Goal: Task Accomplishment & Management: Use online tool/utility

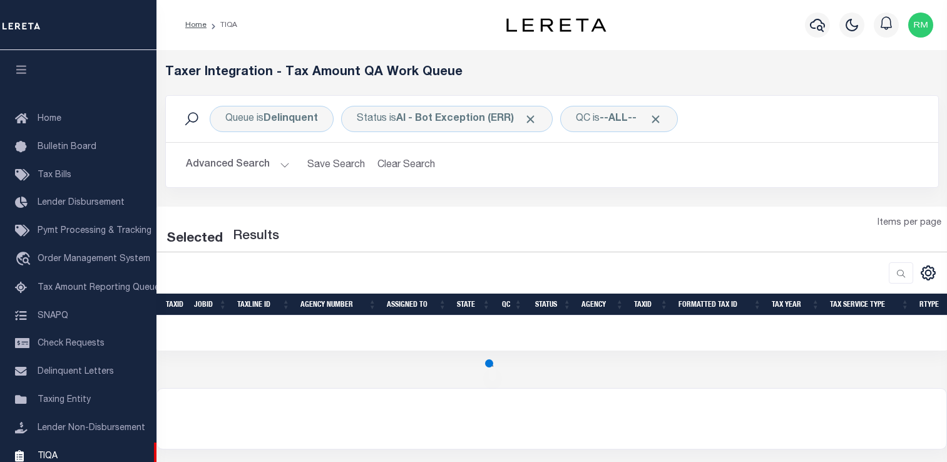
select select "200"
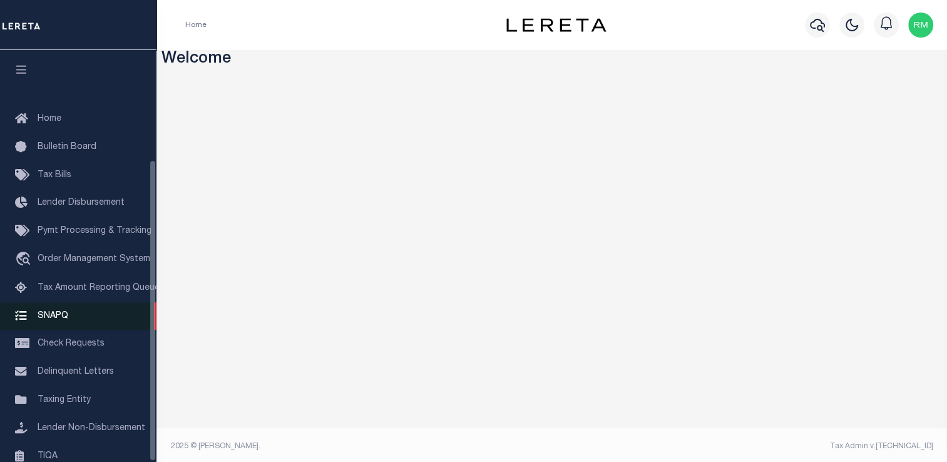
scroll to position [150, 0]
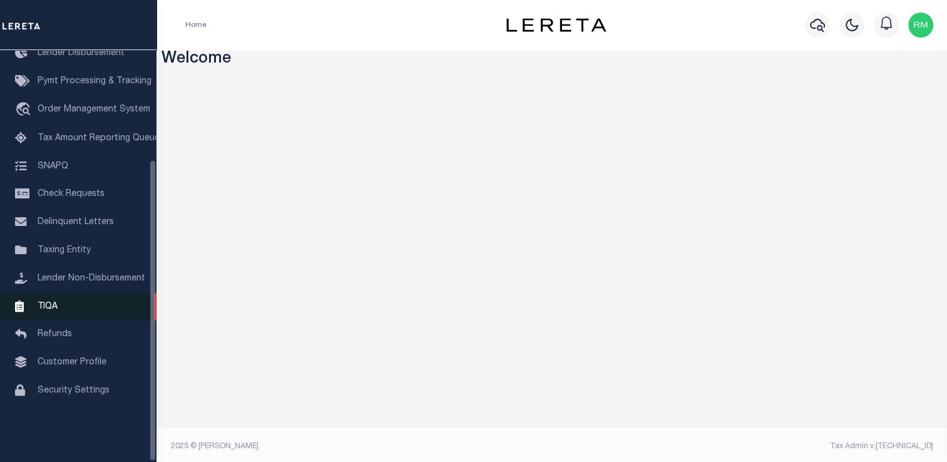
click at [52, 311] on span "TIQA" at bounding box center [48, 306] width 20 height 9
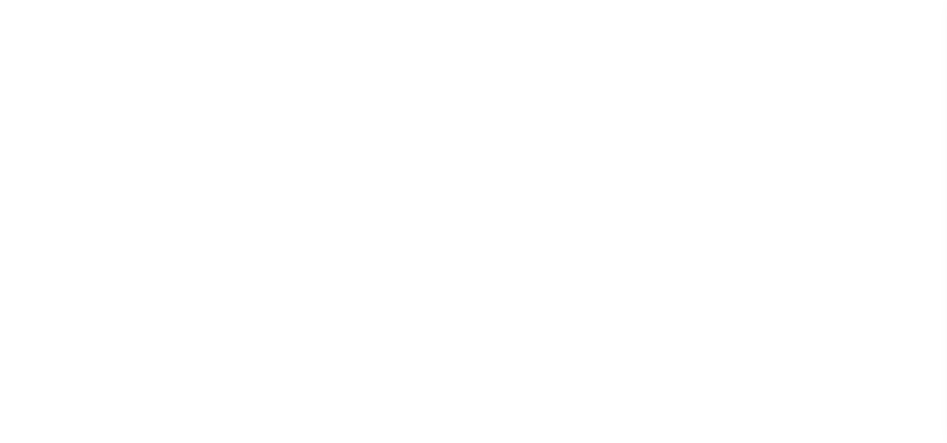
select select "UNP"
select select "DUE"
select select "20"
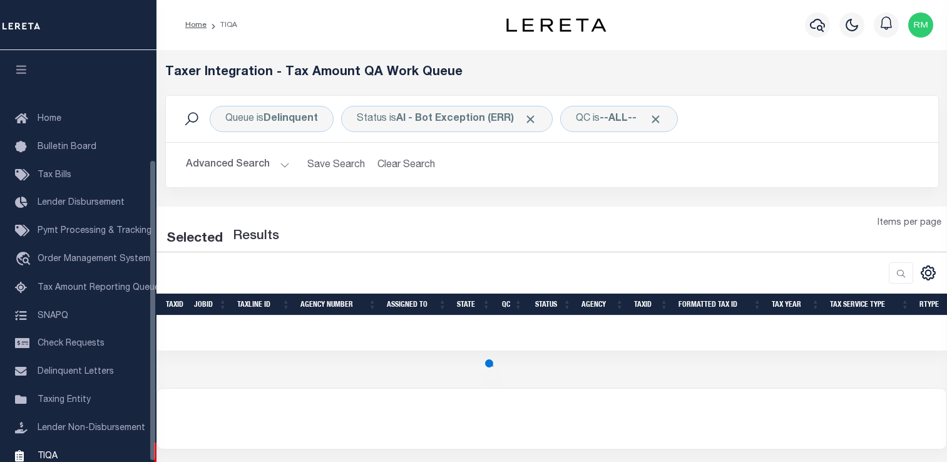
select select "200"
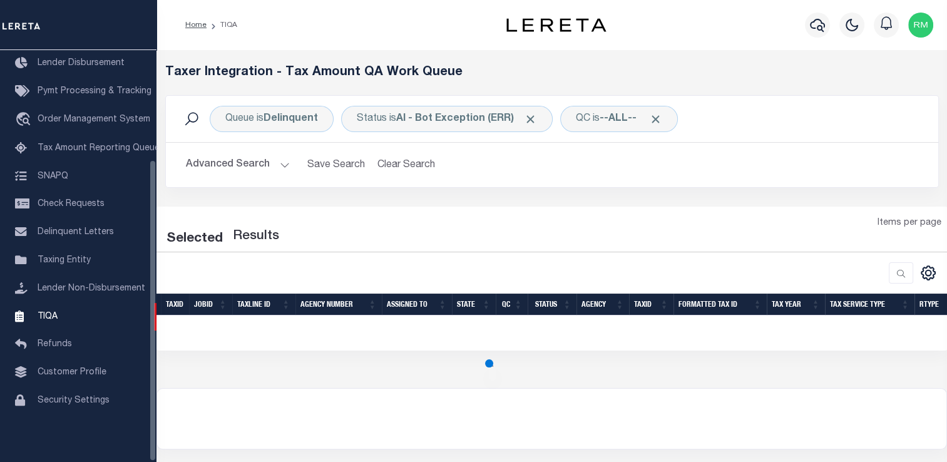
select select "200"
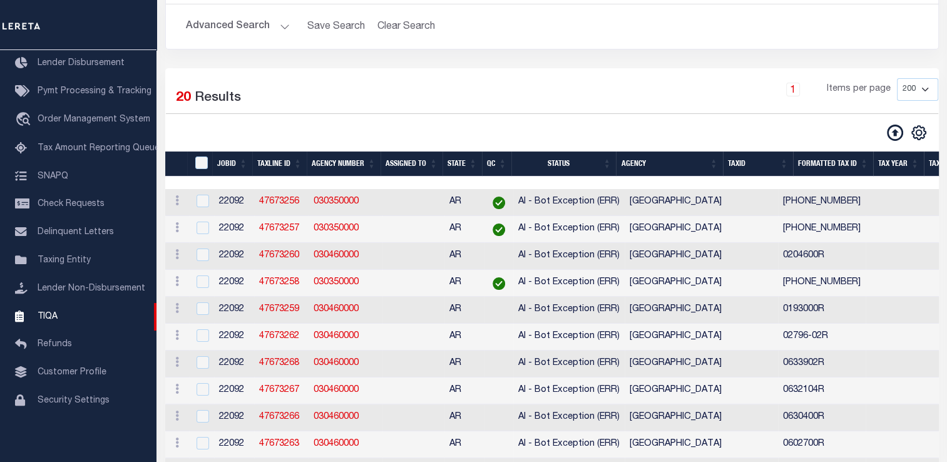
scroll to position [133, 0]
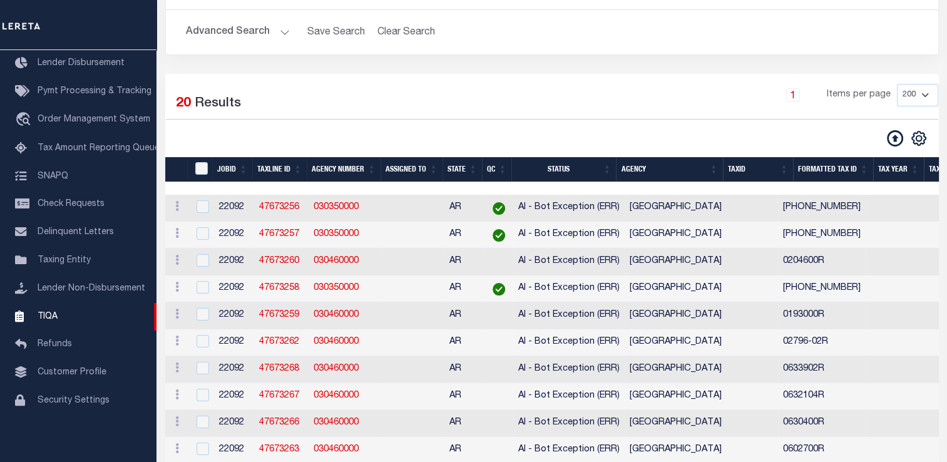
click at [722, 162] on th "Agency" at bounding box center [669, 170] width 106 height 26
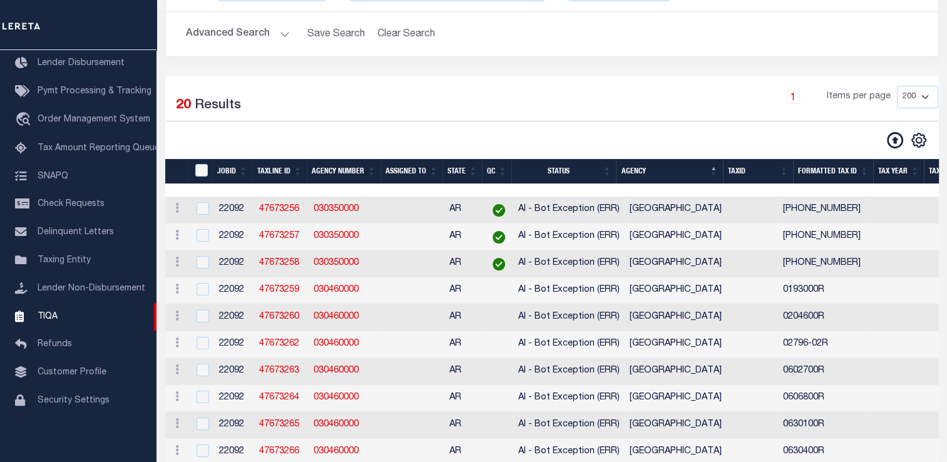
click at [235, 34] on button "Advanced Search" at bounding box center [238, 34] width 104 height 24
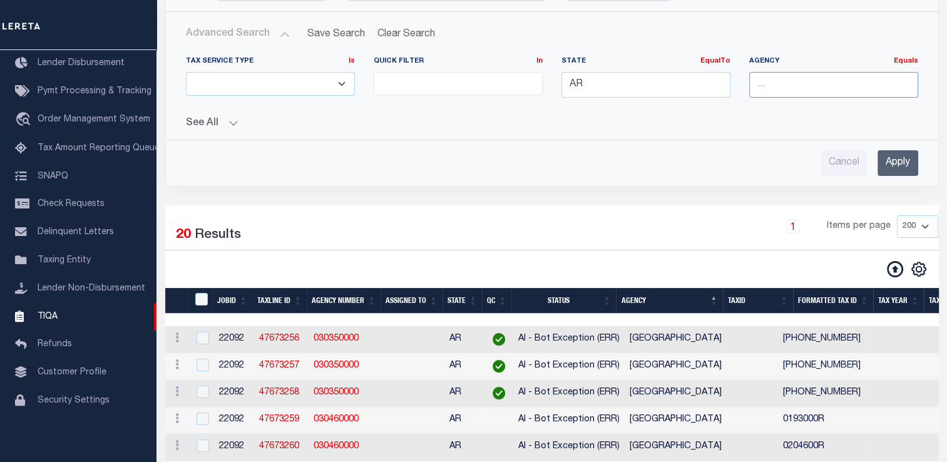
click at [774, 83] on input "text" at bounding box center [834, 85] width 169 height 26
click at [820, 103] on div "[GEOGRAPHIC_DATA]" at bounding box center [843, 108] width 187 height 20
type input "[GEOGRAPHIC_DATA]"
click at [894, 161] on input "Apply" at bounding box center [898, 163] width 41 height 26
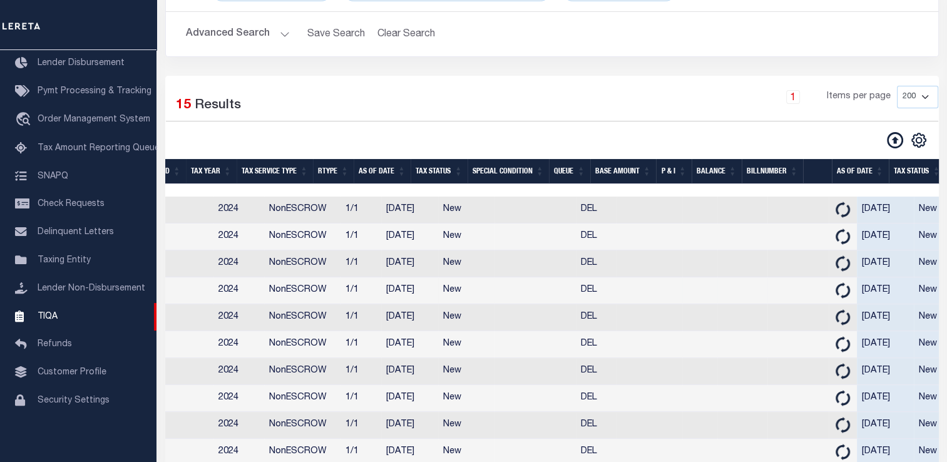
scroll to position [0, 700]
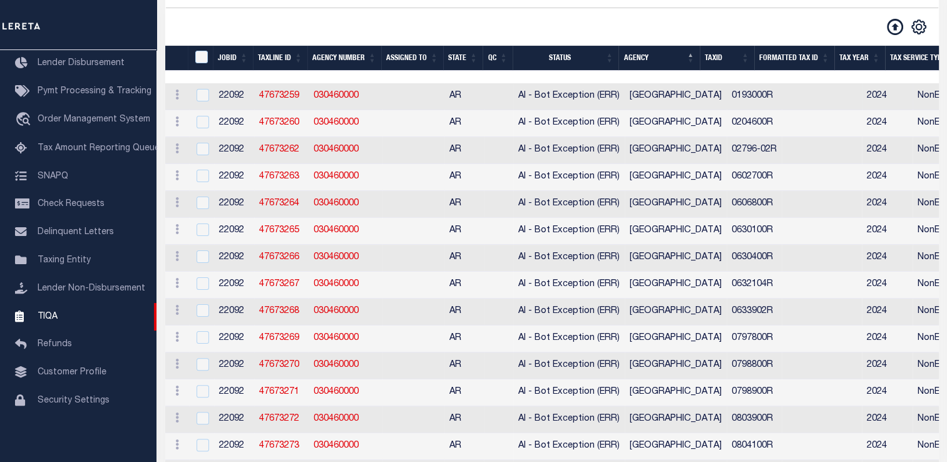
drag, startPoint x: 704, startPoint y: 99, endPoint x: 769, endPoint y: 99, distance: 64.5
copy tr "0193000R"
click at [267, 94] on link "47673259" at bounding box center [279, 95] width 40 height 9
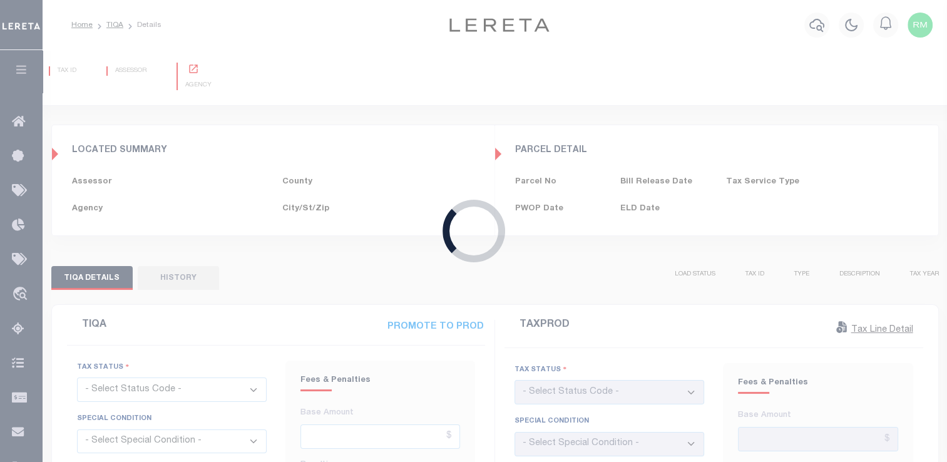
type input "[DATE]"
checkbox input "false"
type input "[DATE]"
checkbox input "false"
select select "NW2"
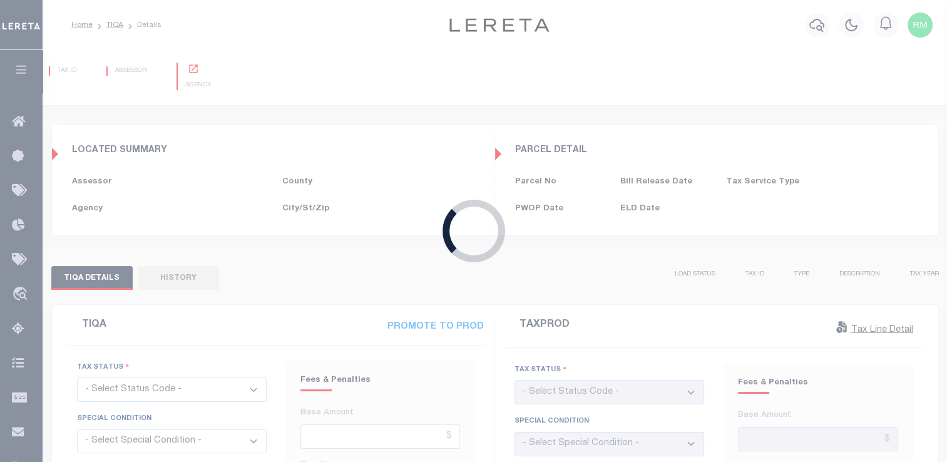
select select "NW2"
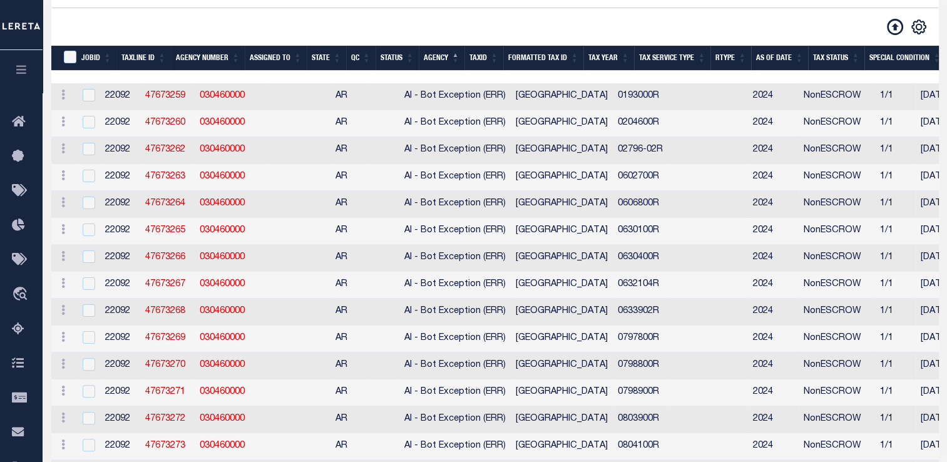
select select "200"
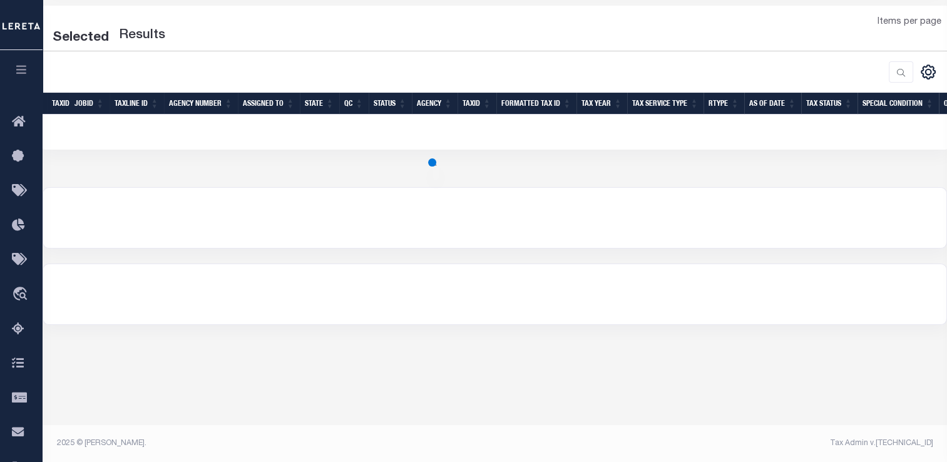
select select "200"
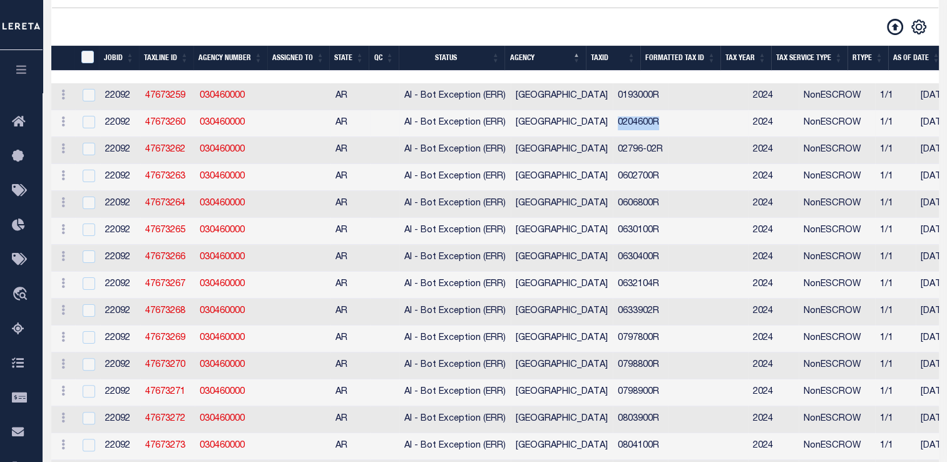
drag, startPoint x: 592, startPoint y: 131, endPoint x: 643, endPoint y: 132, distance: 51.4
click at [643, 132] on td "0204600R" at bounding box center [640, 123] width 55 height 27
checkbox input "true"
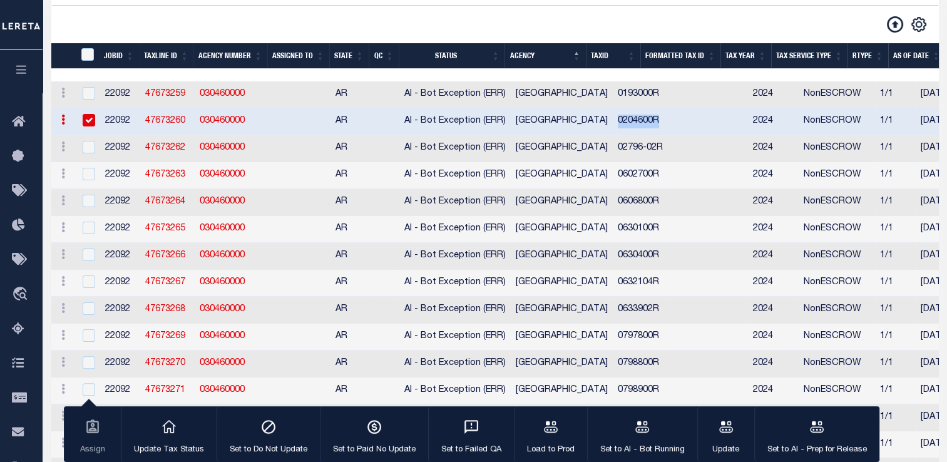
copy td "0204600R"
click at [176, 121] on link "47673260" at bounding box center [165, 120] width 40 height 9
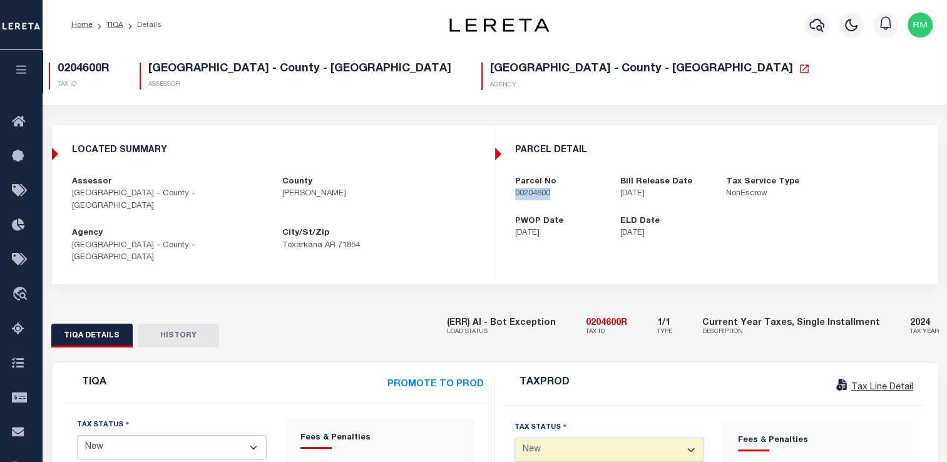
drag, startPoint x: 506, startPoint y: 191, endPoint x: 574, endPoint y: 200, distance: 68.9
click at [574, 200] on div "Parcel No 00204600" at bounding box center [559, 188] width 106 height 24
copy p "00204600"
drag, startPoint x: 597, startPoint y: 300, endPoint x: 646, endPoint y: 302, distance: 49.5
click at [646, 309] on div "(ERR) AI - Bot Exception LOAD STATUS 0204600R TAX ID 1/1 TYPE Current Year Taxe…" at bounding box center [693, 328] width 492 height 38
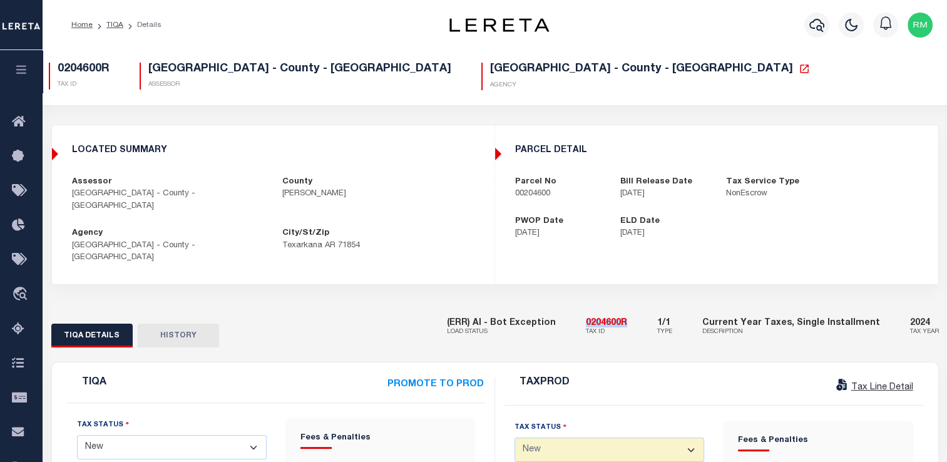
copy h5 "0204600R"
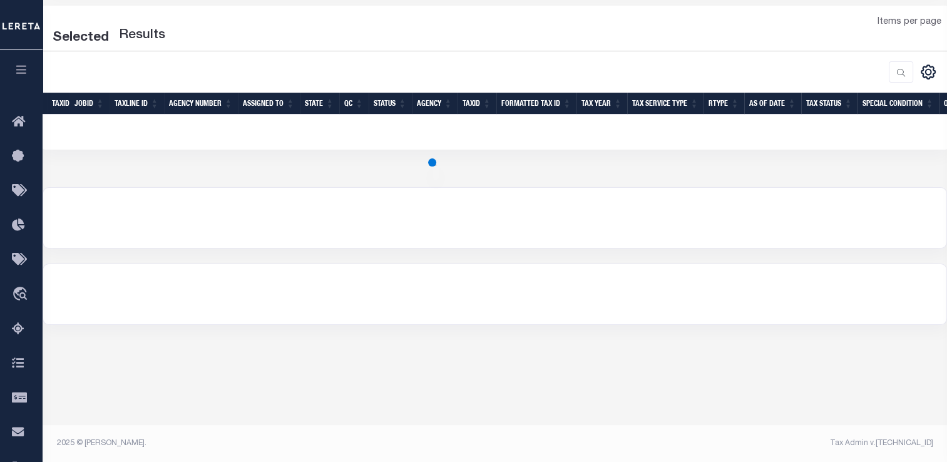
select select "200"
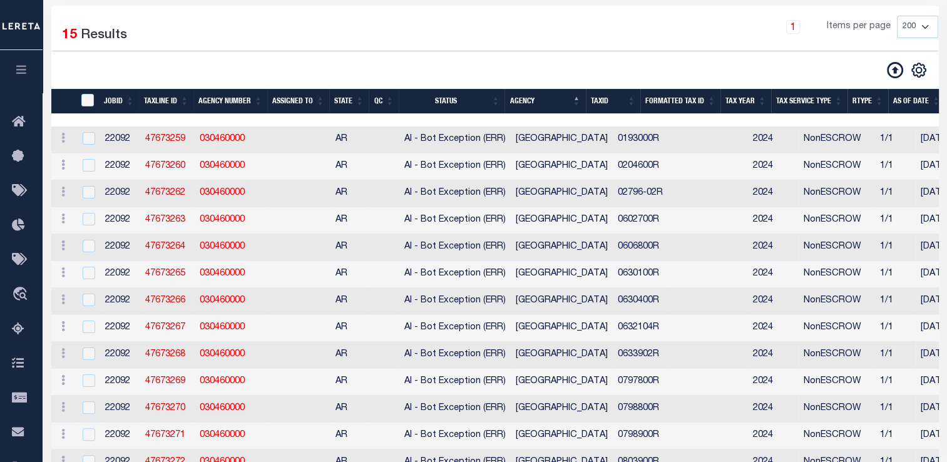
scroll to position [244, 0]
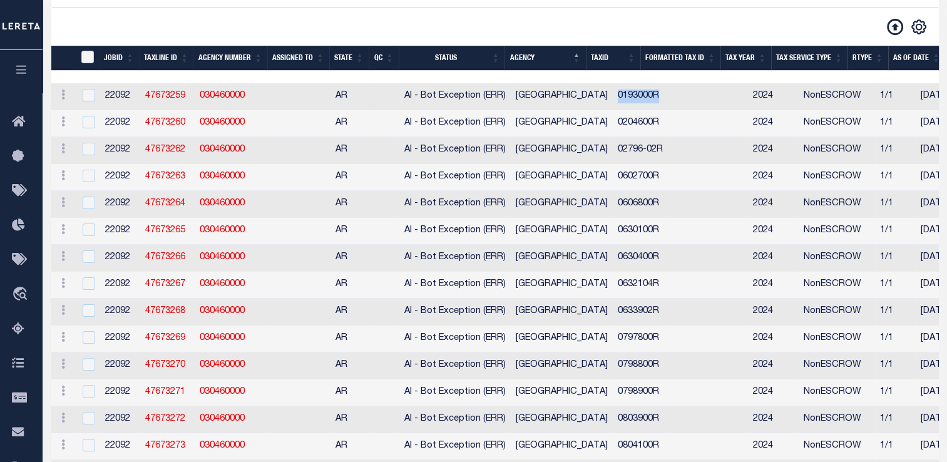
drag, startPoint x: 597, startPoint y: 92, endPoint x: 663, endPoint y: 100, distance: 66.2
copy td "0193000R"
click at [167, 100] on link "47673259" at bounding box center [165, 95] width 40 height 9
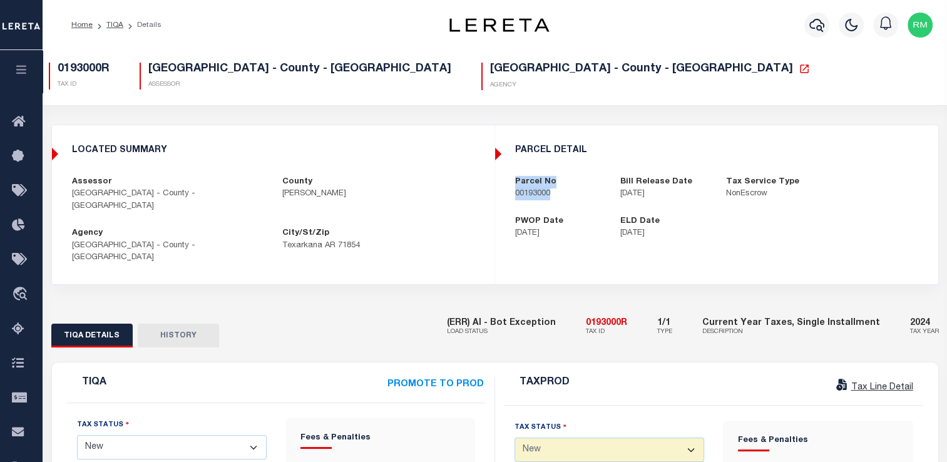
drag, startPoint x: 512, startPoint y: 189, endPoint x: 569, endPoint y: 202, distance: 58.5
click at [569, 202] on div "parcel detail Parcel No 00193000 Bill Release Date [DATE] Tax Service Type NonE…" at bounding box center [717, 192] width 442 height 115
click at [551, 197] on p "00193000" at bounding box center [558, 194] width 87 height 13
drag, startPoint x: 561, startPoint y: 197, endPoint x: 509, endPoint y: 204, distance: 52.5
click at [509, 204] on div "parcel detail Parcel No 00193000 Bill Release Date [DATE] Tax Service Type NonE…" at bounding box center [717, 192] width 442 height 115
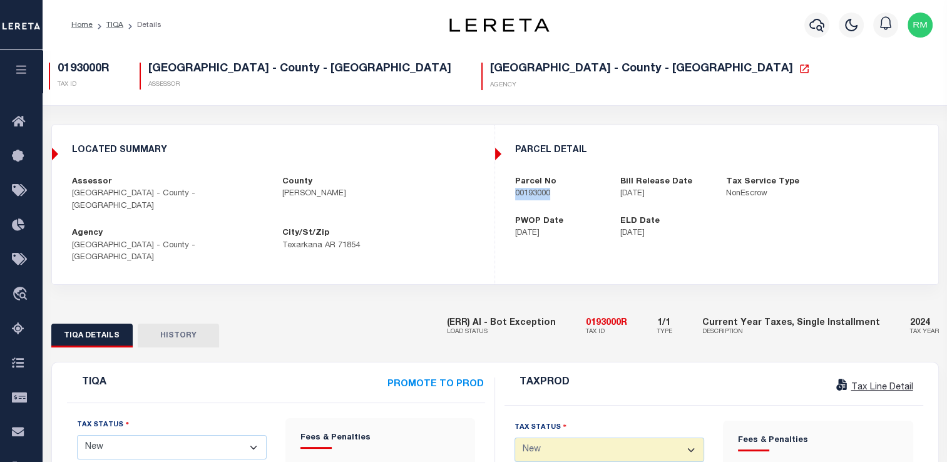
copy p "00193000"
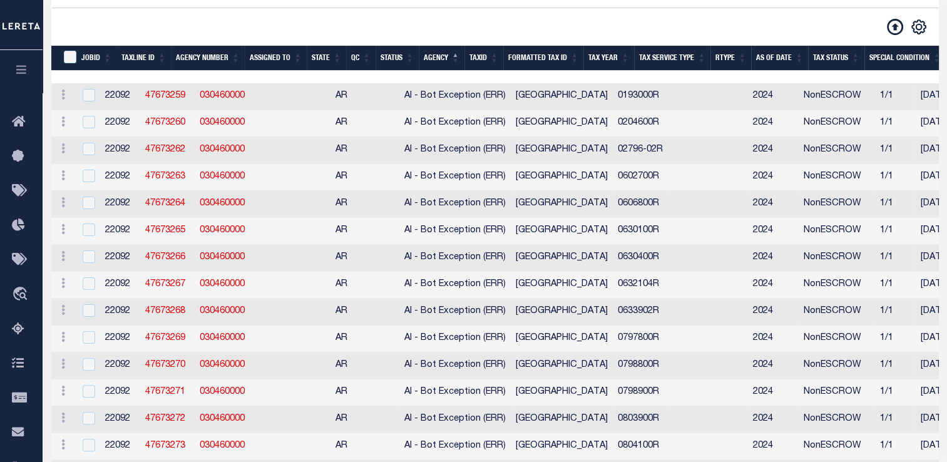
select select "200"
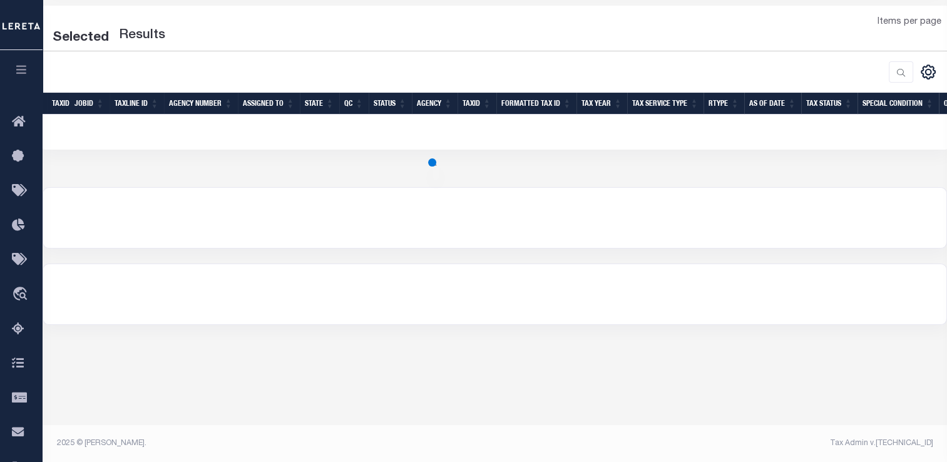
select select "200"
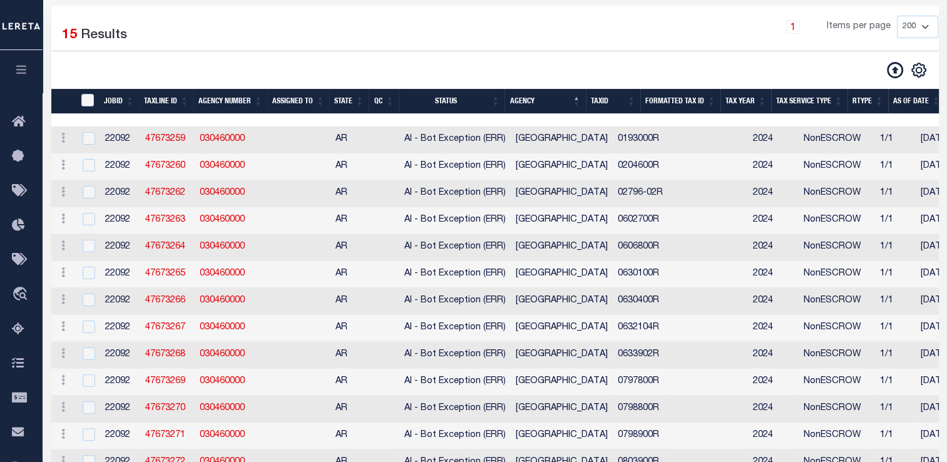
scroll to position [244, 0]
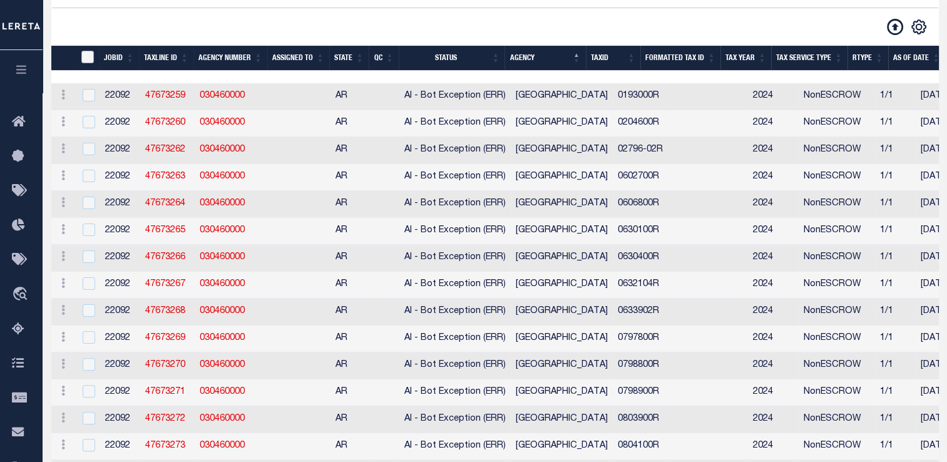
click at [88, 59] on input "TaxID" at bounding box center [87, 57] width 13 height 13
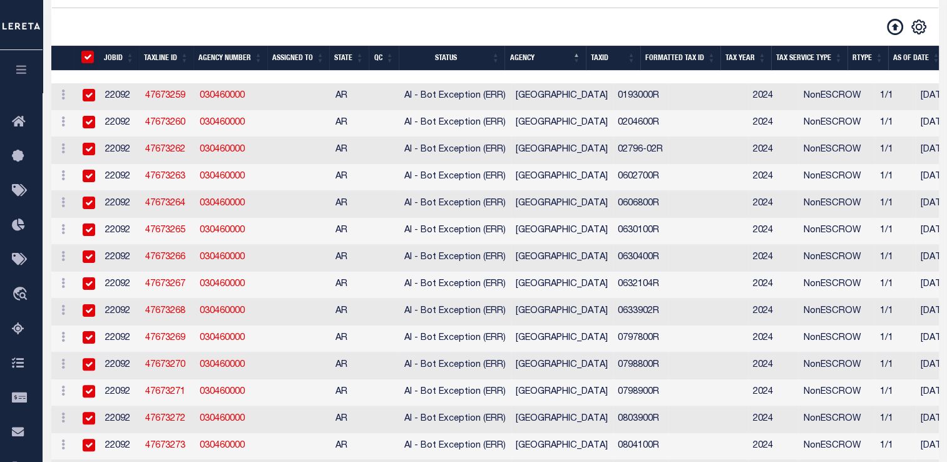
checkbox input "true"
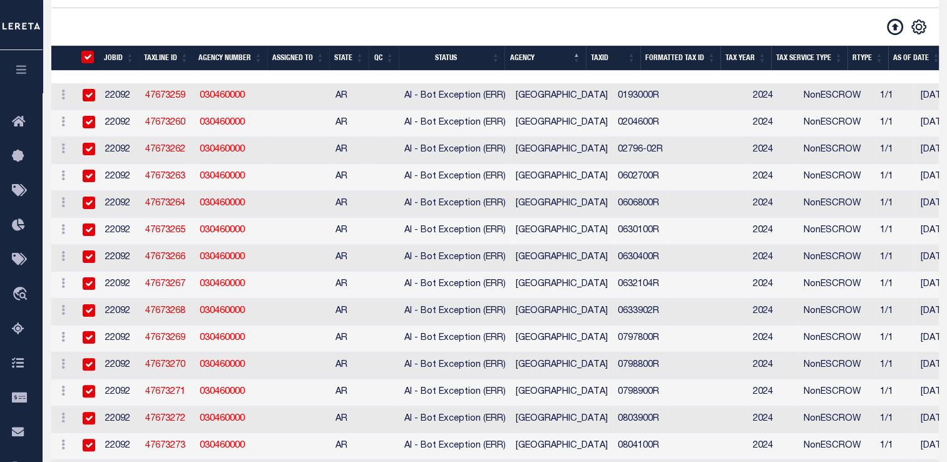
checkbox input "true"
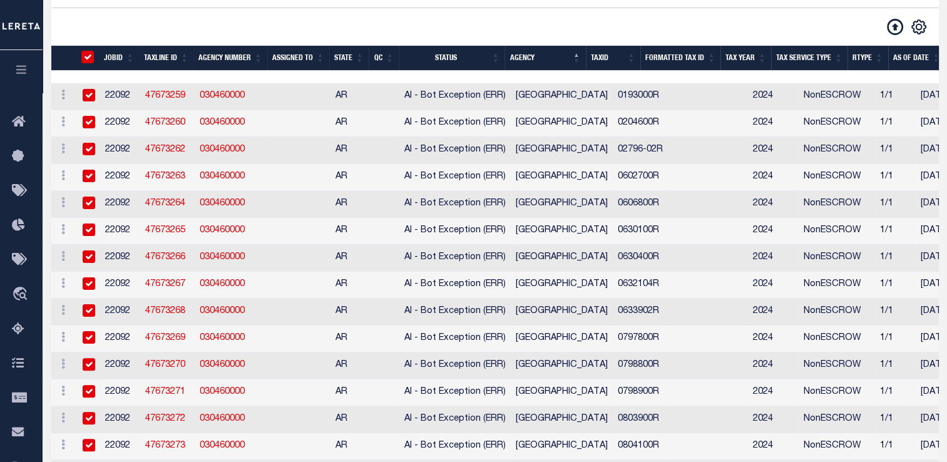
checkbox input "true"
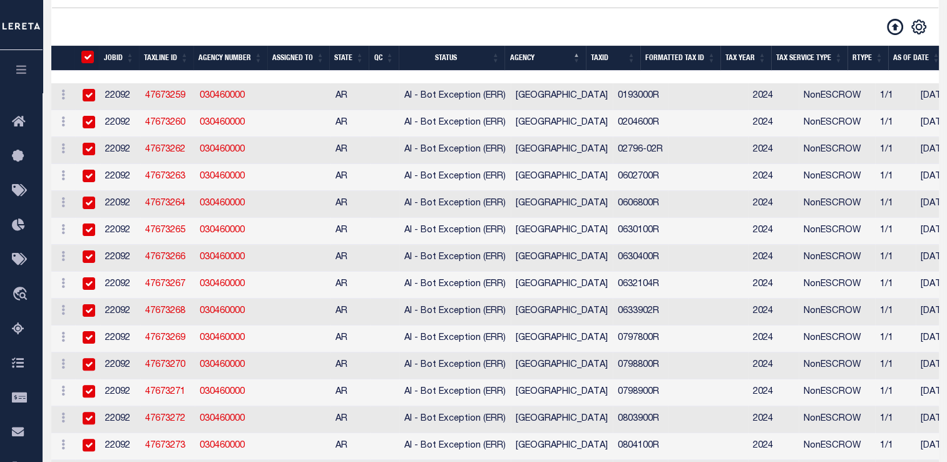
checkbox input "true"
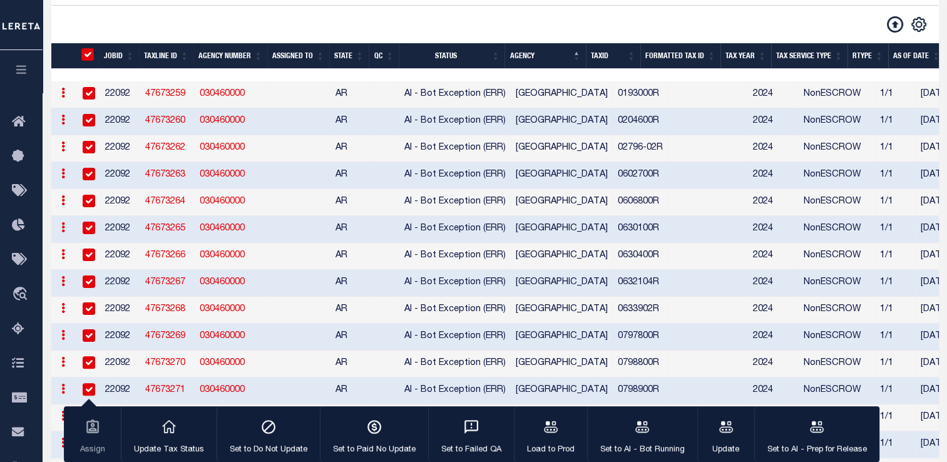
click at [165, 86] on td "47673259" at bounding box center [167, 94] width 54 height 27
checkbox input "false"
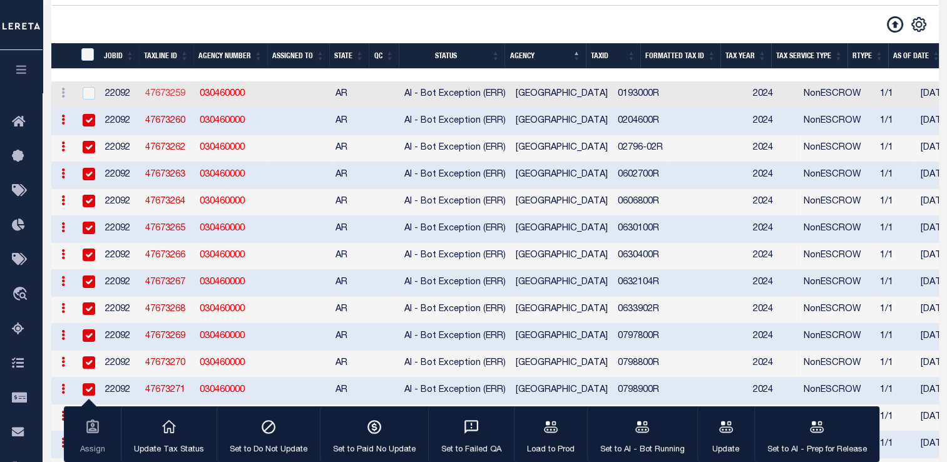
click at [165, 98] on link "47673259" at bounding box center [165, 94] width 40 height 9
checkbox input "true"
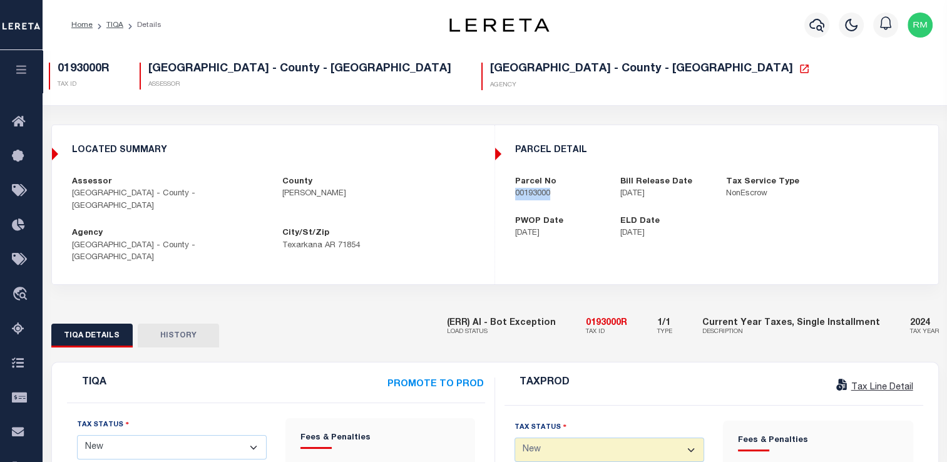
drag, startPoint x: 513, startPoint y: 193, endPoint x: 562, endPoint y: 195, distance: 48.3
click at [562, 195] on div "Parcel No 00193000" at bounding box center [559, 188] width 106 height 24
copy p "00193000"
click at [562, 195] on p "00193000" at bounding box center [558, 194] width 87 height 13
drag, startPoint x: 554, startPoint y: 194, endPoint x: 495, endPoint y: 206, distance: 60.0
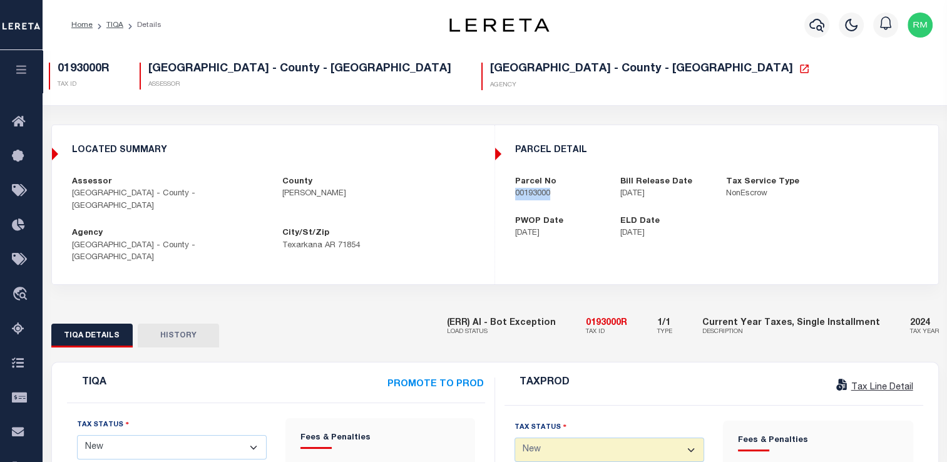
click at [496, 206] on div "parcel detail Parcel No 00193000 Bill Release Date [DATE] Tax Service Type NonE…" at bounding box center [717, 192] width 442 height 115
copy p "00193000"
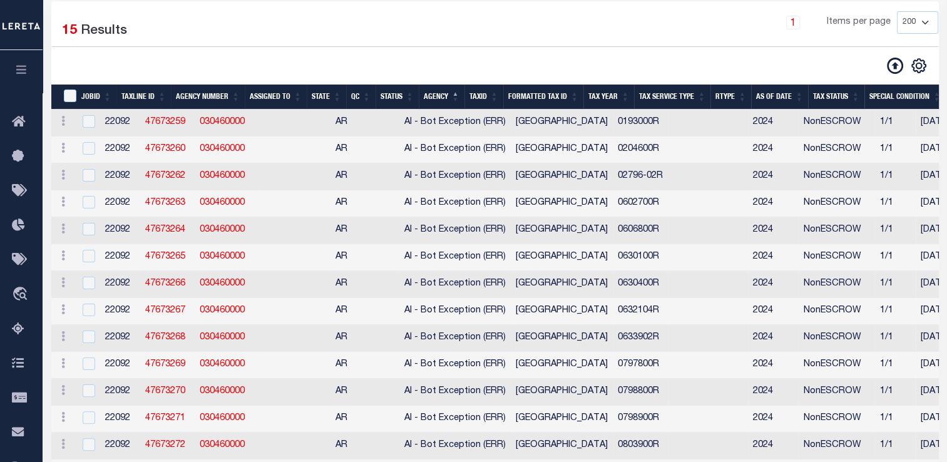
scroll to position [244, 0]
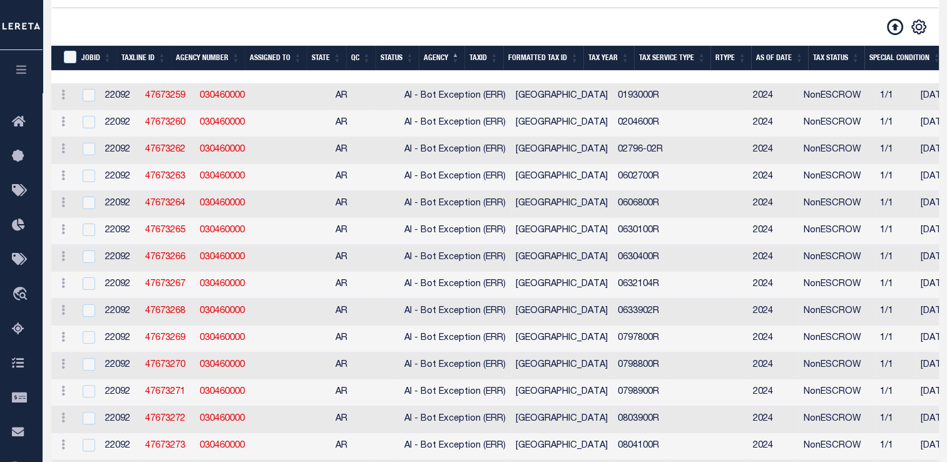
select select "200"
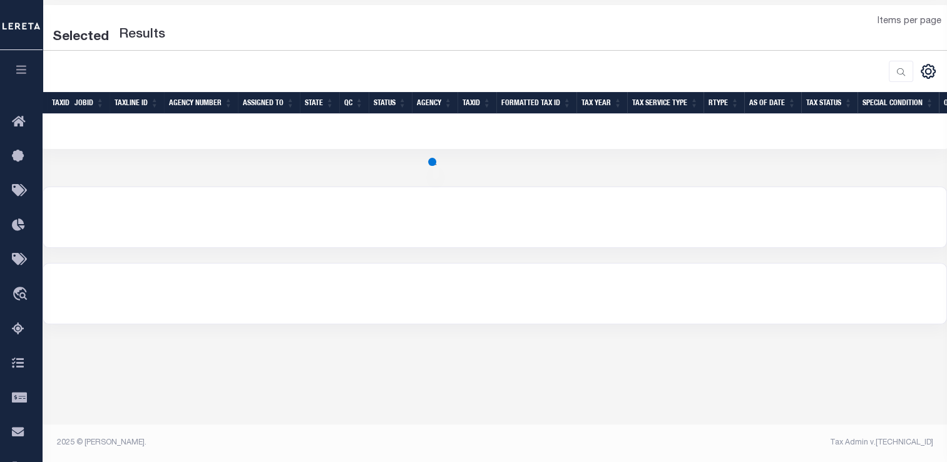
scroll to position [201, 0]
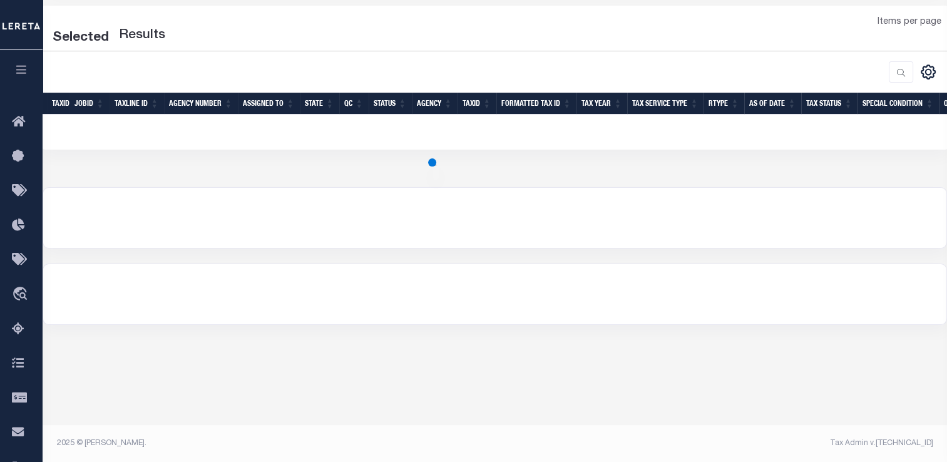
select select "200"
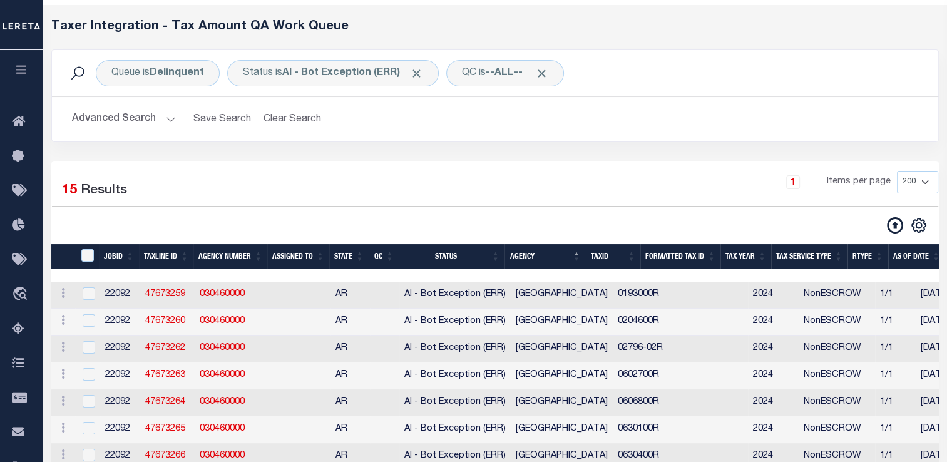
scroll to position [10, 0]
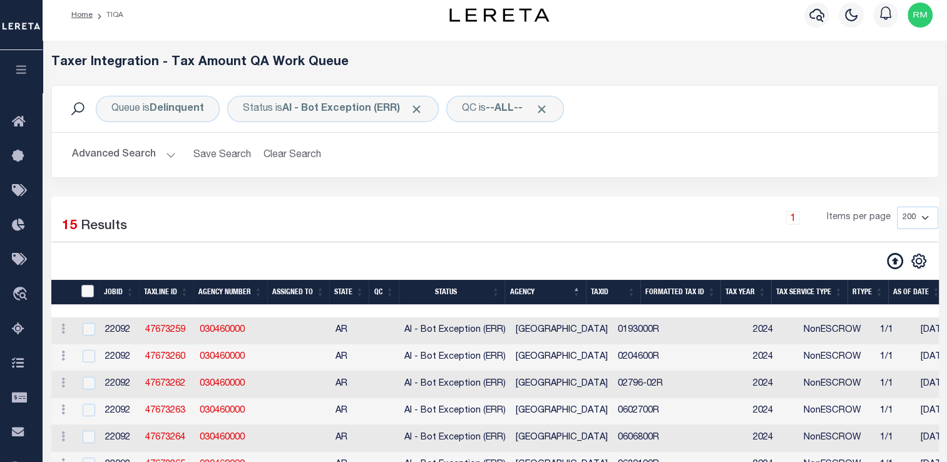
click at [86, 295] on input "TaxID" at bounding box center [87, 291] width 13 height 13
checkbox input "true"
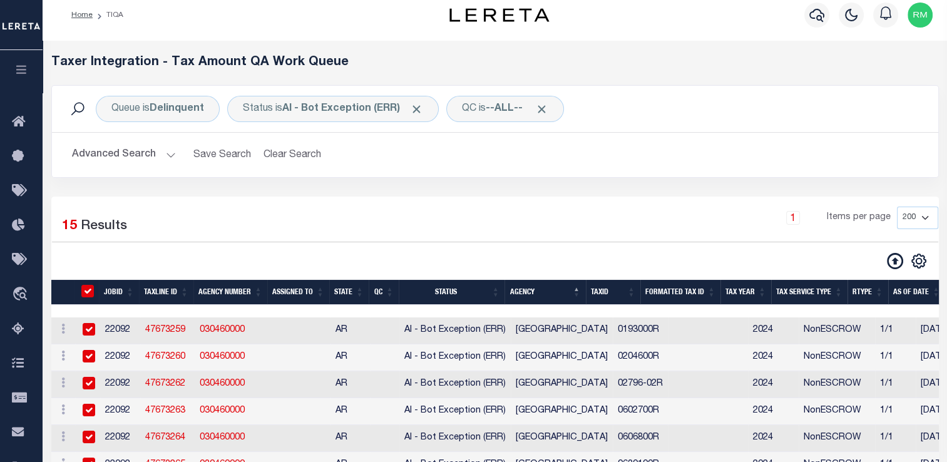
checkbox input "true"
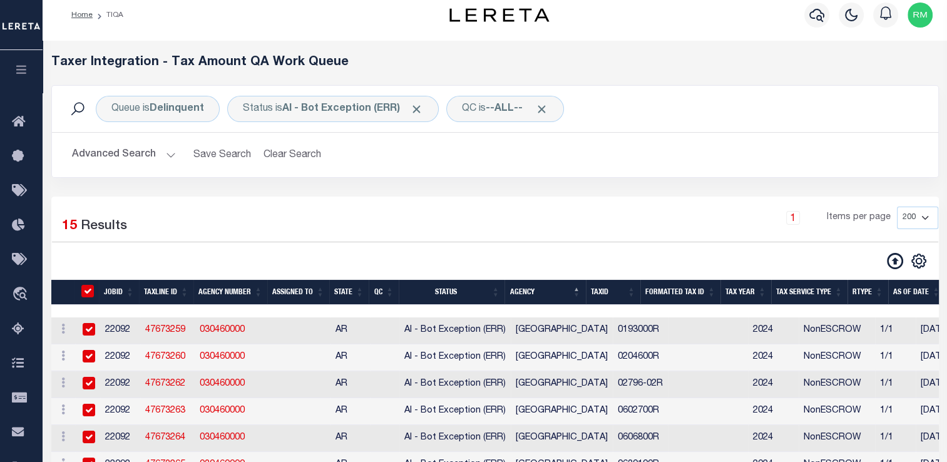
checkbox input "true"
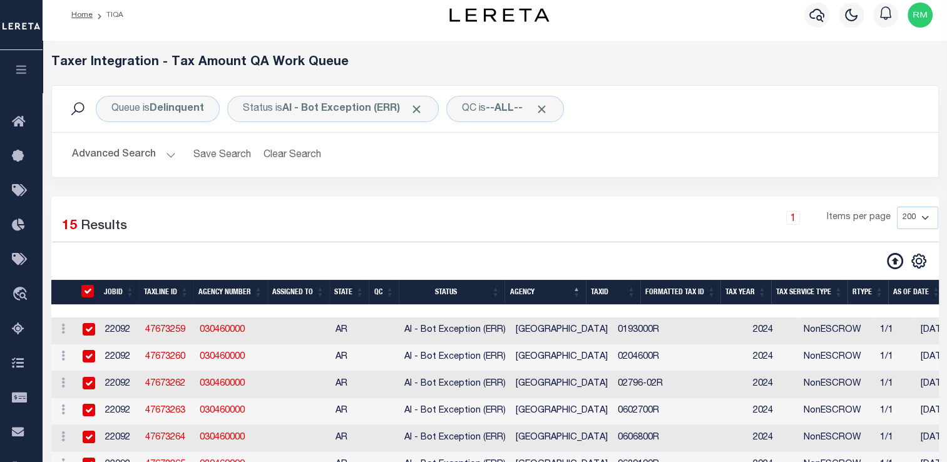
checkbox input "true"
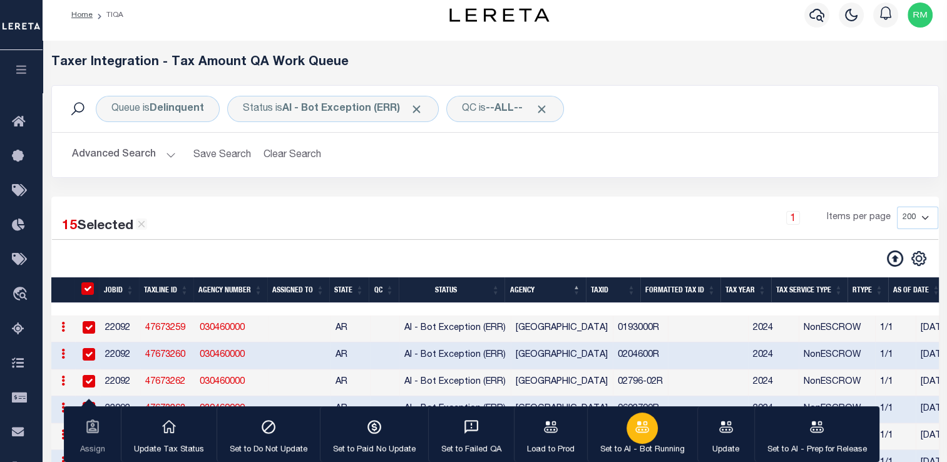
click at [638, 445] on p "Set to AI - Bot Running" at bounding box center [642, 450] width 85 height 13
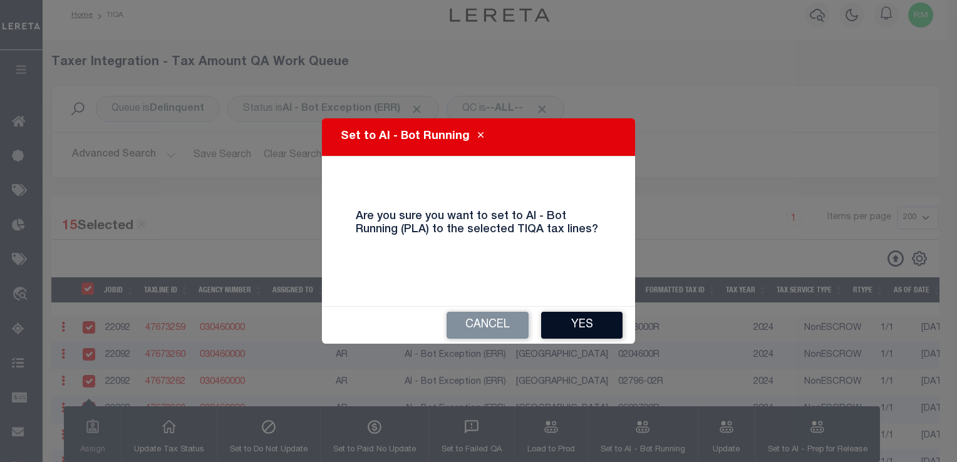
click at [569, 324] on button "Yes" at bounding box center [581, 325] width 81 height 27
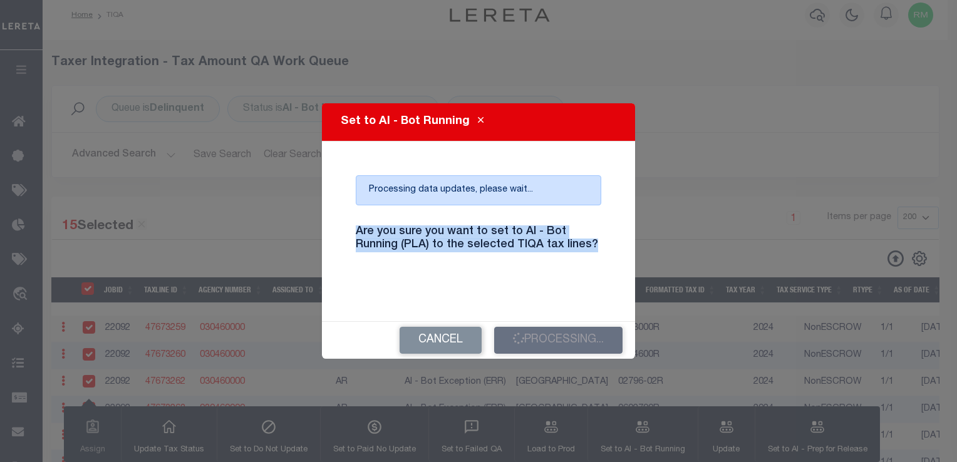
drag, startPoint x: 600, startPoint y: 247, endPoint x: 333, endPoint y: 234, distance: 267.7
click at [333, 234] on div "Set to AI - Bot Running Processing data updates, please wait... Are you sure yo…" at bounding box center [478, 230] width 313 height 255
click at [430, 269] on div "Are you sure you want to set to AI - Bot Running (PLA) to the selected TIQA tax…" at bounding box center [478, 246] width 264 height 62
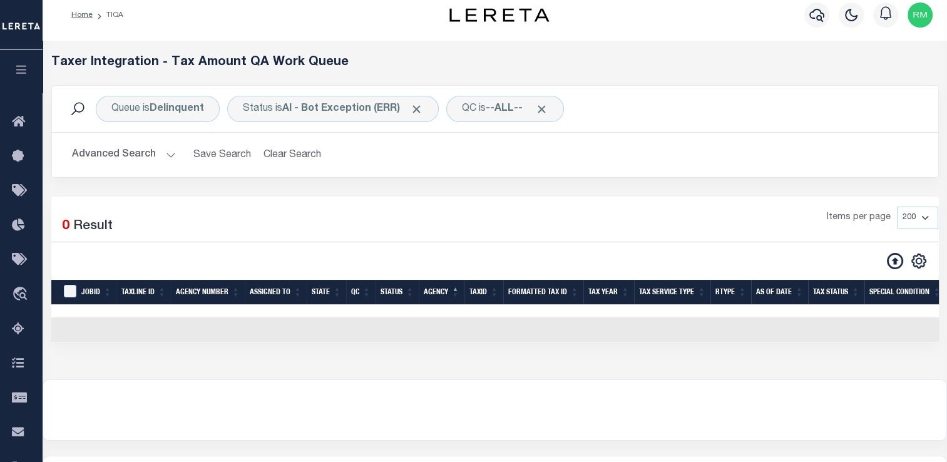
click at [149, 164] on button "Advanced Search" at bounding box center [124, 155] width 104 height 24
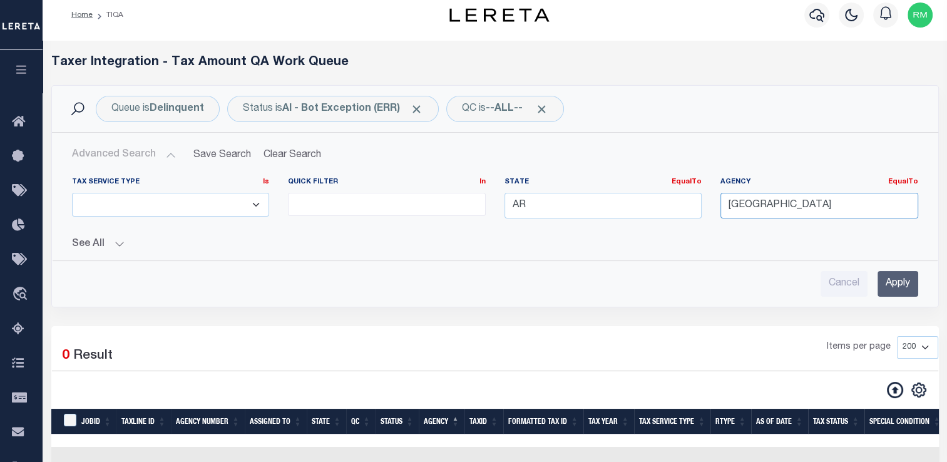
drag, startPoint x: 827, startPoint y: 206, endPoint x: 778, endPoint y: 206, distance: 48.8
click at [778, 206] on input "[GEOGRAPHIC_DATA]" at bounding box center [820, 206] width 198 height 26
type input "M"
click at [544, 272] on div "Cancel Apply" at bounding box center [495, 284] width 847 height 26
click at [891, 284] on input "Apply" at bounding box center [898, 284] width 41 height 26
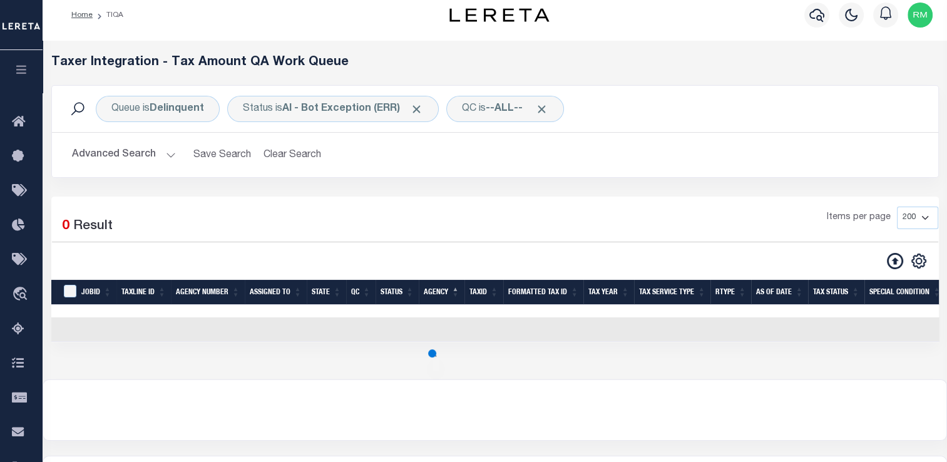
drag, startPoint x: 891, startPoint y: 284, endPoint x: 570, endPoint y: 260, distance: 322.1
click at [570, 260] on div "15 Selected 0 Result Items per page 10 25 50 100 200 500 1000 2000" at bounding box center [495, 269] width 888 height 145
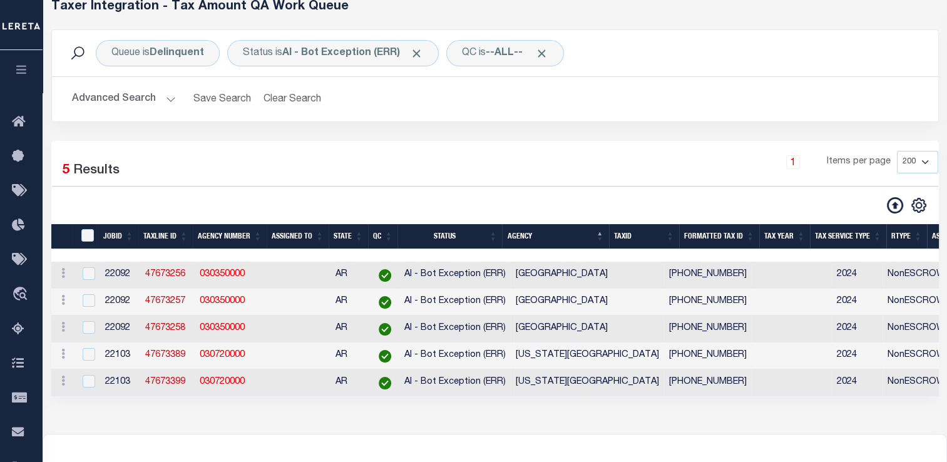
scroll to position [73, 0]
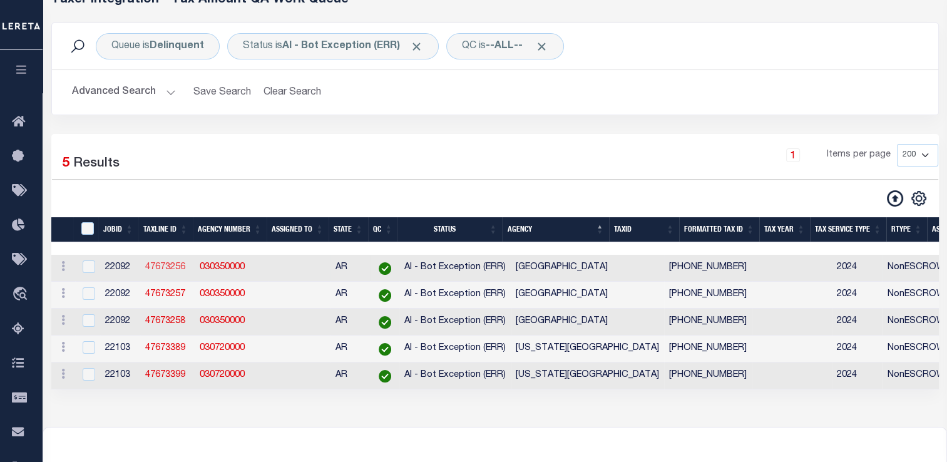
click at [166, 264] on link "47673256" at bounding box center [165, 267] width 40 height 9
checkbox input "false"
